Goal: Feedback & Contribution: Submit feedback/report problem

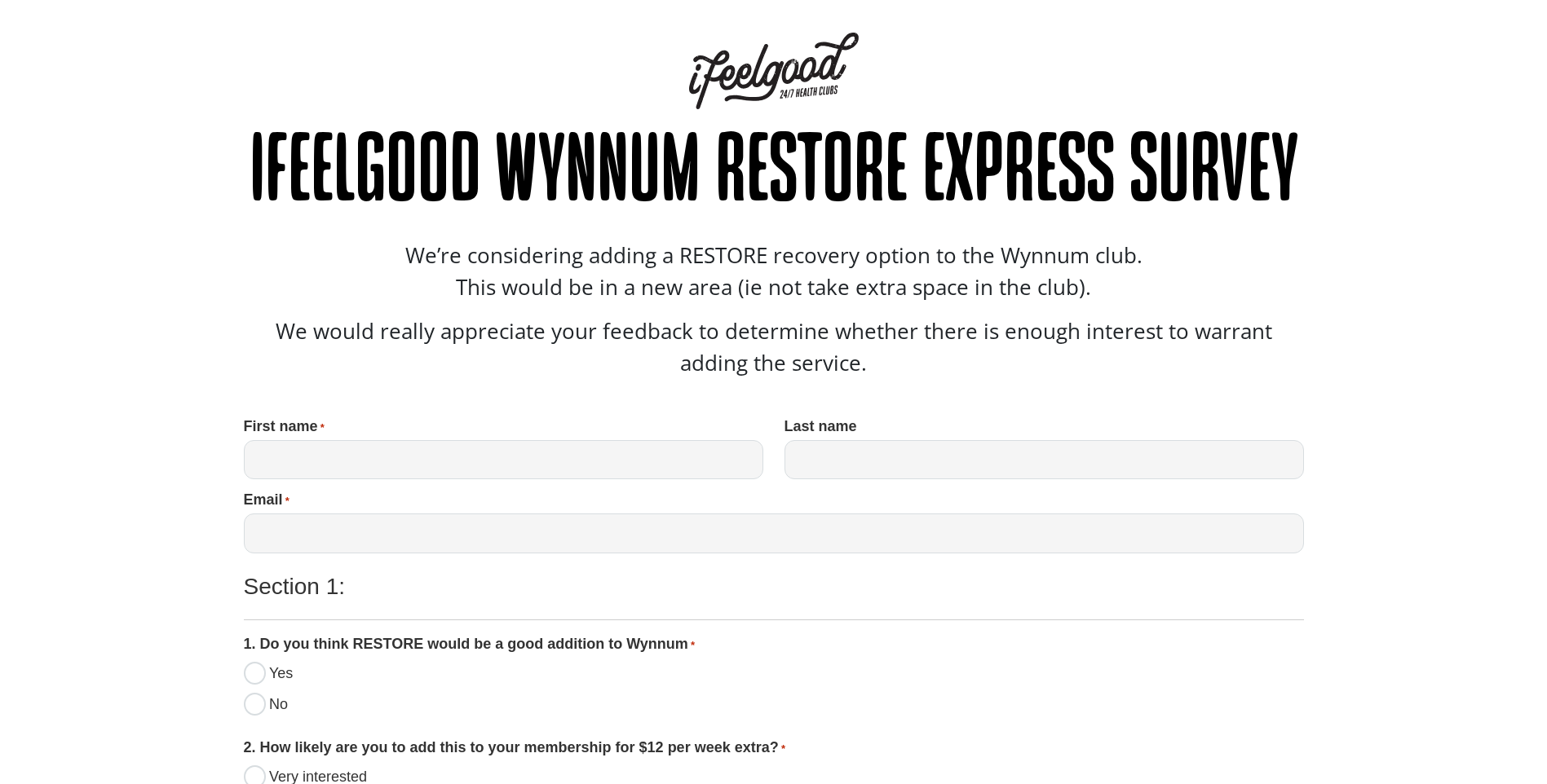
type input "Gillian"
type input "Rudd"
type input "gill@rudd.contact"
click at [258, 709] on input "No" at bounding box center [255, 705] width 22 height 23
radio input "true"
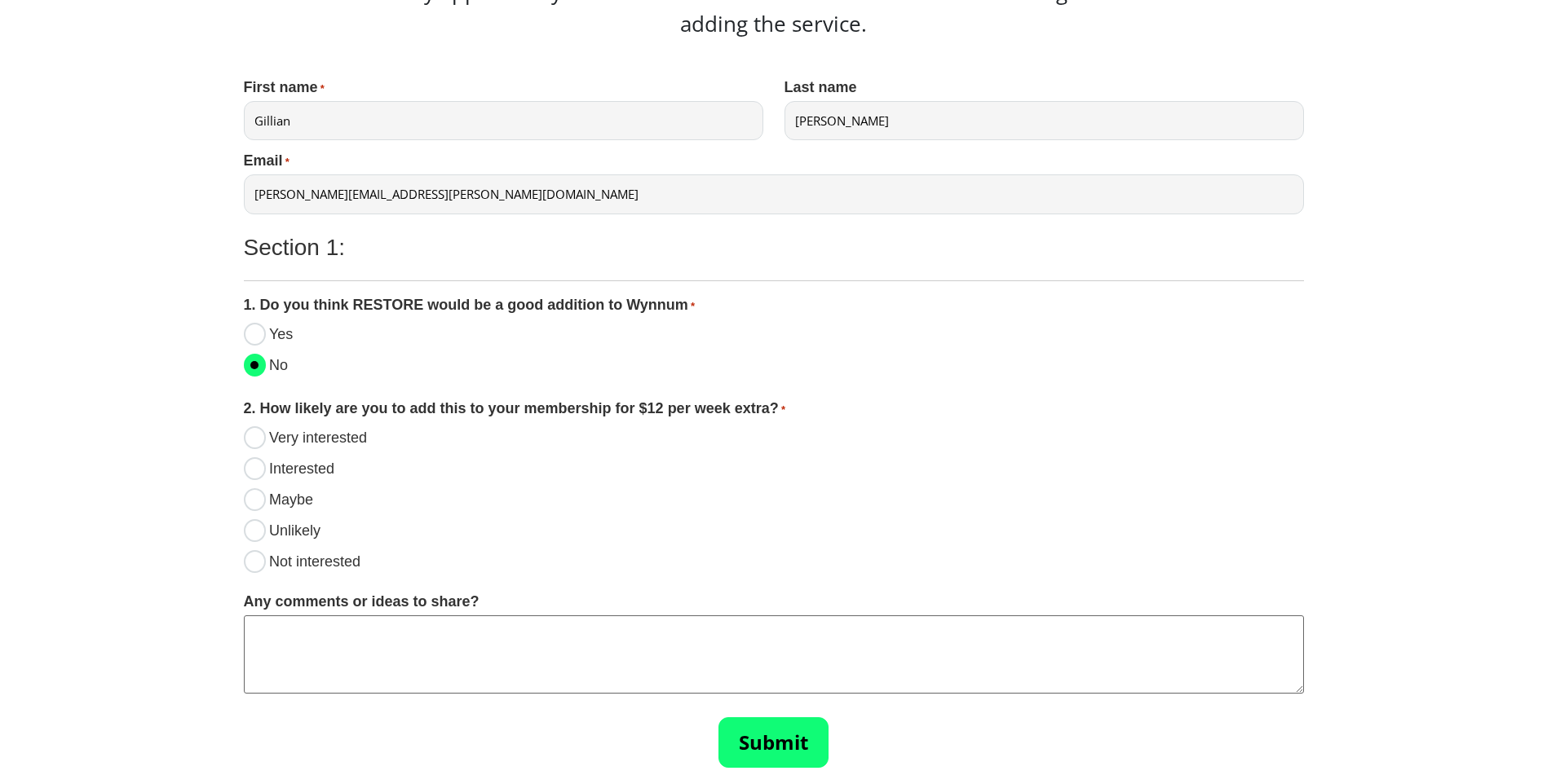
scroll to position [340, 0]
drag, startPoint x: 250, startPoint y: 553, endPoint x: 251, endPoint y: 564, distance: 11.0
click at [250, 560] on input "Not interested" at bounding box center [255, 561] width 22 height 23
radio input "true"
click at [778, 746] on input "Submit" at bounding box center [773, 742] width 110 height 51
